Goal: Information Seeking & Learning: Check status

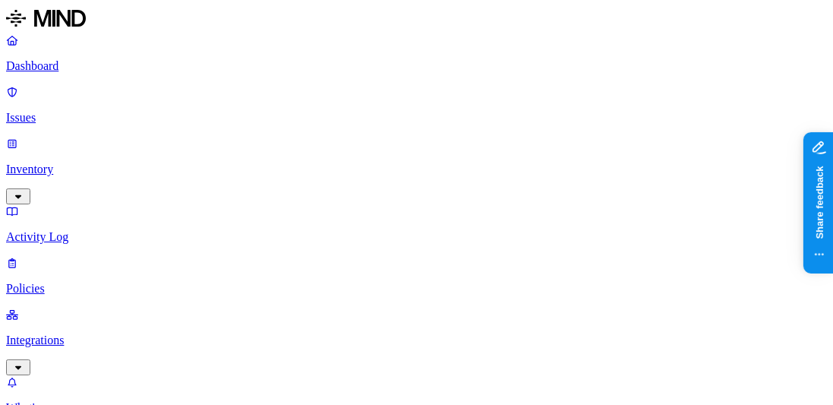
click at [123, 256] on link "Policies" at bounding box center [416, 275] width 820 height 39
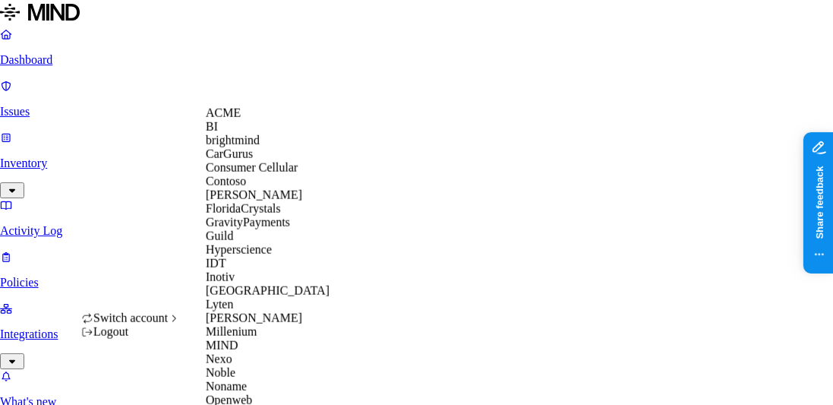
scroll to position [288, 0]
click at [264, 339] on div "MIND" at bounding box center [279, 346] width 147 height 14
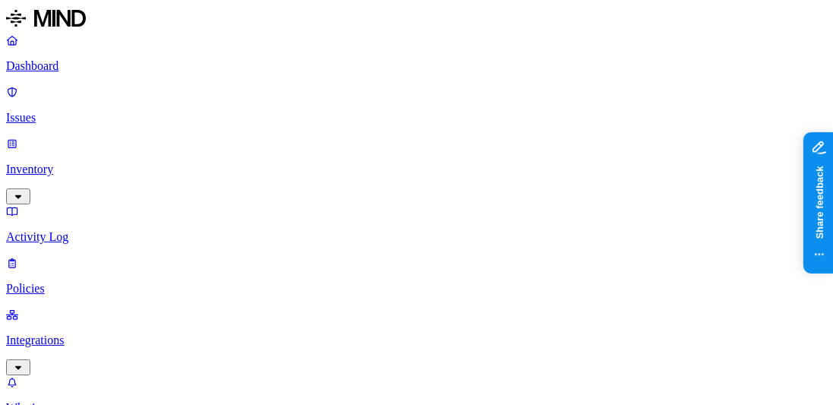
scroll to position [440, 0]
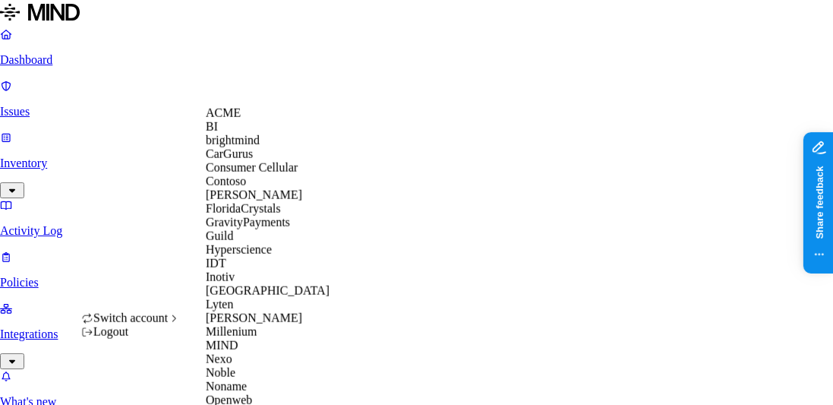
click at [250, 120] on div "ACME" at bounding box center [279, 113] width 147 height 14
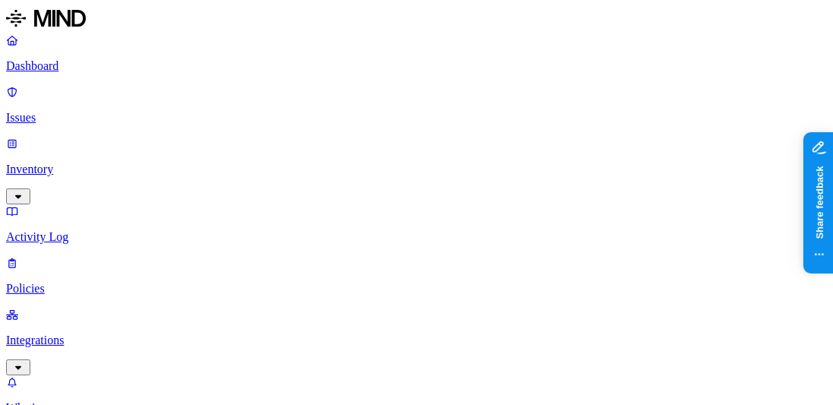
scroll to position [615, 0]
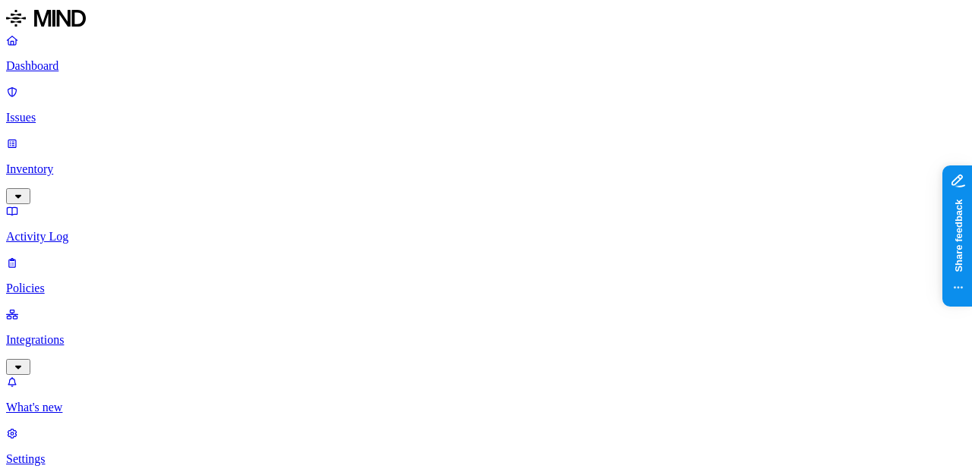
click at [96, 111] on p "Issues" at bounding box center [485, 118] width 959 height 14
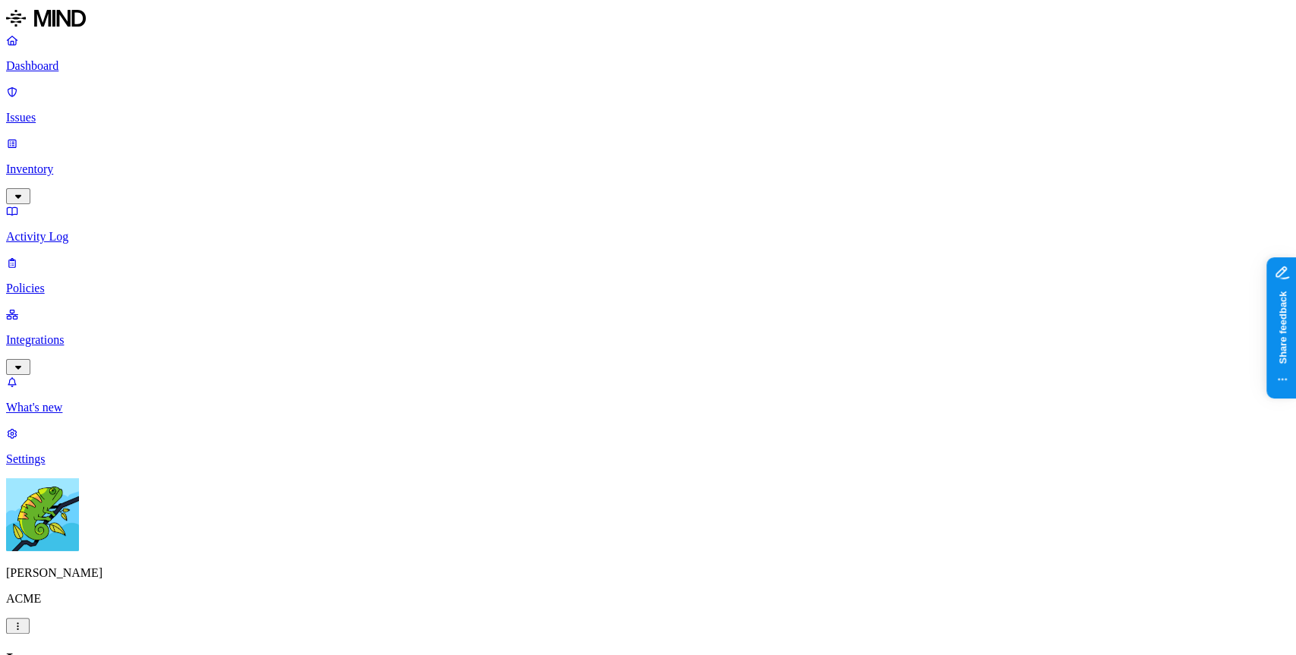
scroll to position [452, 0]
click at [685, 404] on div "Issues" at bounding box center [647, 659] width 1283 height 20
